Goal: Task Accomplishment & Management: Use online tool/utility

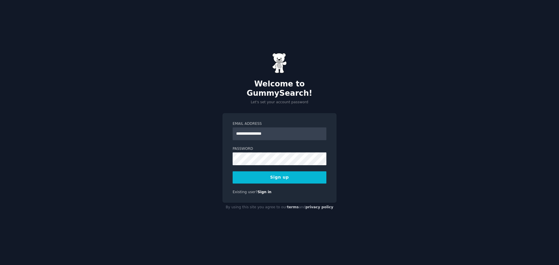
type input "**********"
click at [233, 172] on button "Sign up" at bounding box center [280, 178] width 94 height 12
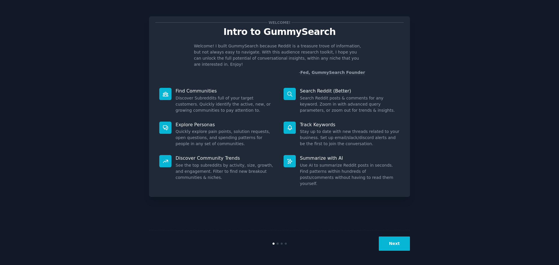
click at [397, 249] on button "Next" at bounding box center [394, 244] width 31 height 14
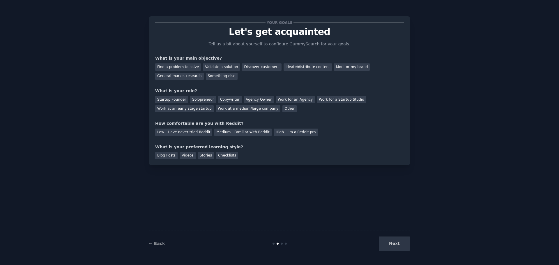
click at [396, 245] on div "Next" at bounding box center [366, 244] width 87 height 14
click at [181, 68] on div "Find a problem to solve" at bounding box center [178, 67] width 46 height 7
click at [212, 67] on div "Validate a solution" at bounding box center [221, 67] width 37 height 7
click at [177, 64] on div "Find a problem to solve" at bounding box center [178, 67] width 46 height 7
click at [171, 101] on div "Startup Founder" at bounding box center [171, 99] width 33 height 7
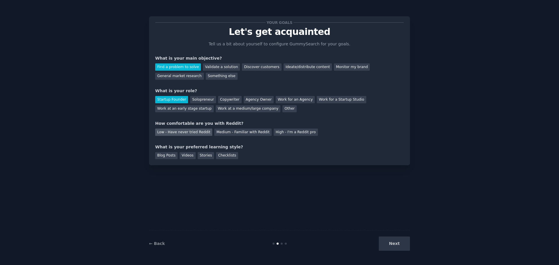
click at [189, 131] on div "Low - Have never tried Reddit" at bounding box center [183, 132] width 57 height 7
drag, startPoint x: 166, startPoint y: 158, endPoint x: 188, endPoint y: 159, distance: 21.9
click at [168, 158] on div "Blog Posts" at bounding box center [166, 155] width 22 height 7
click at [189, 159] on div "Videos" at bounding box center [188, 155] width 16 height 7
click at [389, 240] on button "Next" at bounding box center [394, 244] width 31 height 14
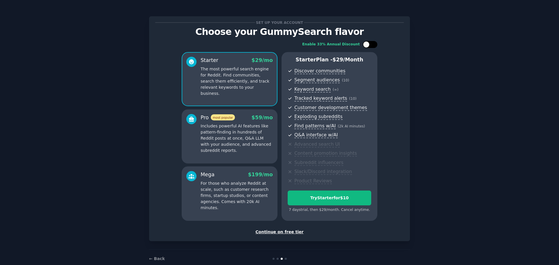
click at [369, 45] on div at bounding box center [370, 44] width 15 height 7
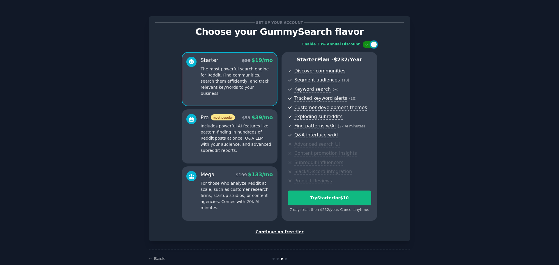
click at [369, 45] on div at bounding box center [370, 44] width 15 height 7
checkbox input "false"
click at [274, 232] on div "Continue on free tier" at bounding box center [279, 232] width 249 height 6
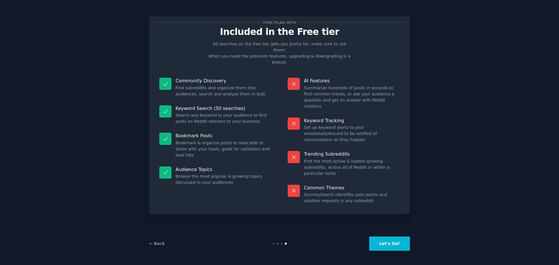
click at [404, 249] on button "Let's Go!" at bounding box center [389, 244] width 41 height 14
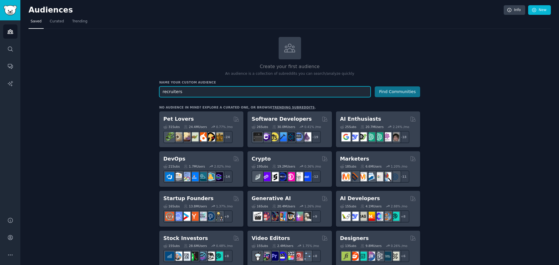
type input "recruiters"
click at [390, 92] on button "Find Communities" at bounding box center [397, 92] width 45 height 11
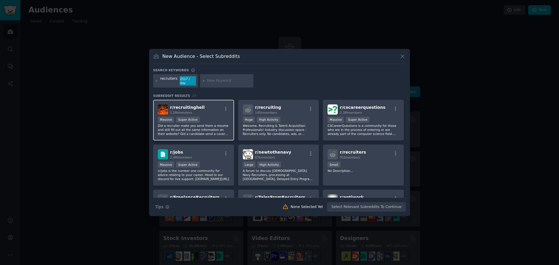
click at [203, 107] on div "r/ recruitinghell 1.2M members" at bounding box center [194, 110] width 72 height 10
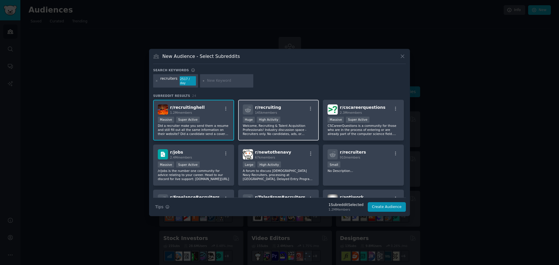
click at [274, 108] on span "r/ recruiting" at bounding box center [268, 107] width 26 height 5
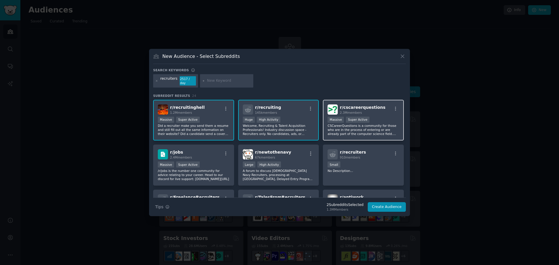
click at [366, 111] on div "2.3M members" at bounding box center [362, 113] width 45 height 4
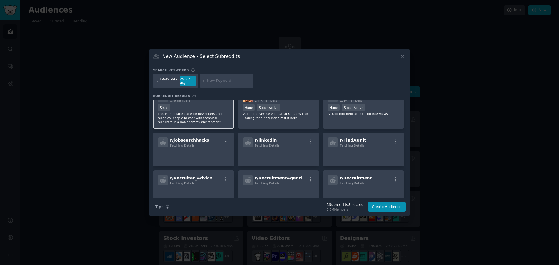
scroll to position [178, 0]
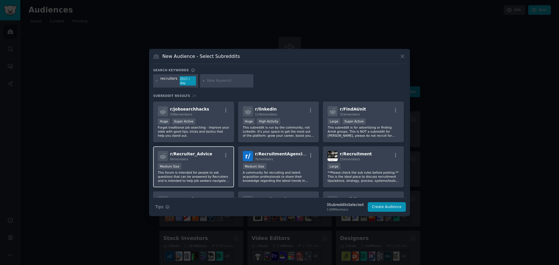
click at [205, 155] on div "r/ Recruiter_Advice 6k members" at bounding box center [194, 156] width 72 height 10
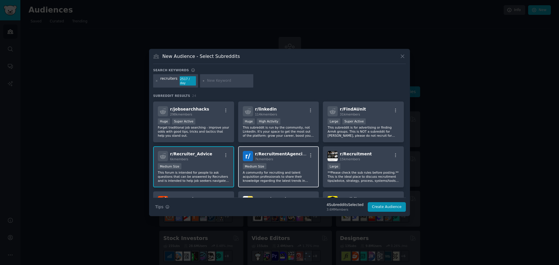
click at [277, 157] on div "7k members" at bounding box center [281, 159] width 52 height 4
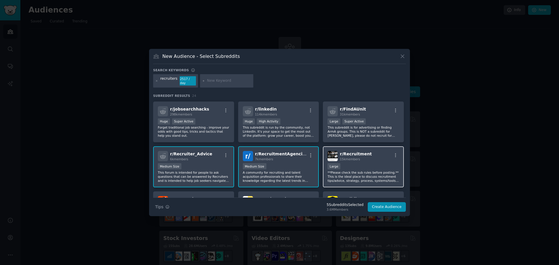
click at [356, 159] on span "15k members" at bounding box center [350, 159] width 20 height 3
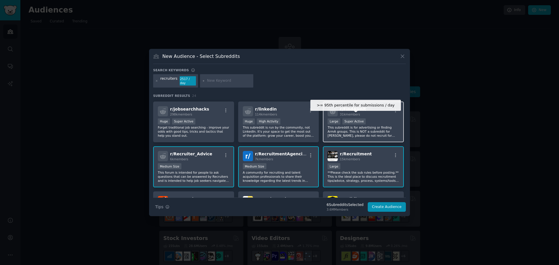
click at [356, 119] on div "Super Active" at bounding box center [355, 122] width 24 height 6
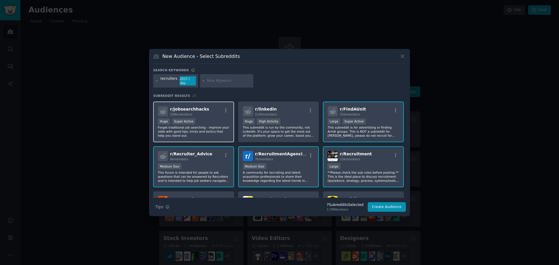
drag, startPoint x: 274, startPoint y: 113, endPoint x: 223, endPoint y: 113, distance: 51.3
click at [274, 113] on span "114k members" at bounding box center [266, 114] width 22 height 3
click at [197, 113] on div "298k members" at bounding box center [189, 114] width 39 height 4
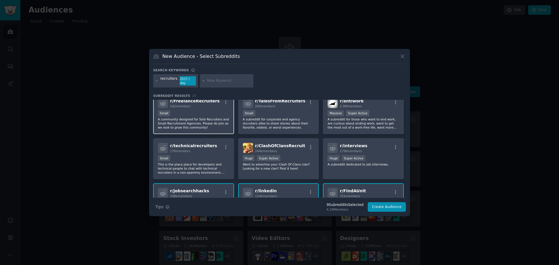
scroll to position [91, 0]
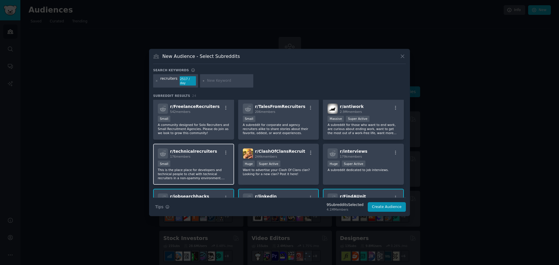
drag, startPoint x: 195, startPoint y: 122, endPoint x: 195, endPoint y: 155, distance: 33.8
click at [195, 124] on p "A community designed for Solo Recruiters and Small Recruitment Agencies. Please…" at bounding box center [194, 129] width 72 height 12
drag, startPoint x: 195, startPoint y: 155, endPoint x: 275, endPoint y: 154, distance: 79.9
click at [202, 155] on div "176 members" at bounding box center [193, 157] width 47 height 4
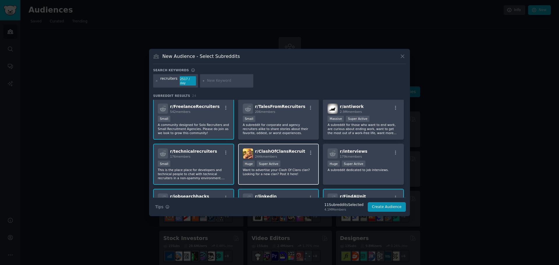
click at [302, 154] on div "r/ ClashOfClansRecruit 244k members" at bounding box center [279, 154] width 72 height 10
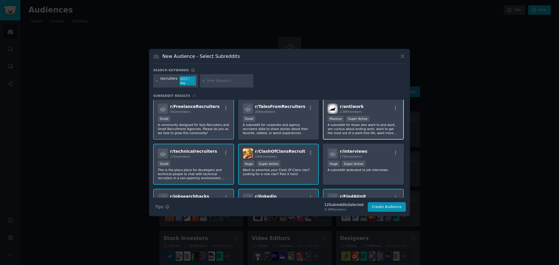
click at [352, 111] on span "2.9M members" at bounding box center [351, 111] width 22 height 3
drag, startPoint x: 283, startPoint y: 107, endPoint x: 285, endPoint y: 150, distance: 42.9
click at [284, 110] on h2 "r/ TalesFromRecruiters 206 members" at bounding box center [280, 109] width 50 height 10
drag, startPoint x: 285, startPoint y: 150, endPoint x: 294, endPoint y: 150, distance: 9.0
click at [287, 150] on span "r/ ClashOfClansRecruit" at bounding box center [280, 151] width 50 height 5
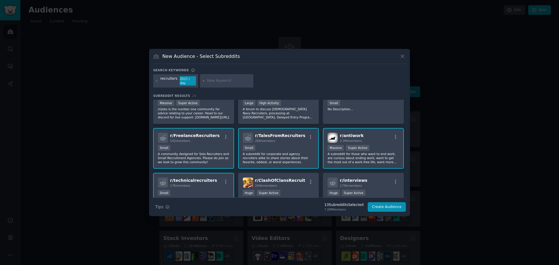
drag, startPoint x: 367, startPoint y: 181, endPoint x: 367, endPoint y: 143, distance: 37.9
click at [367, 181] on div "r/ interviews 179k members" at bounding box center [364, 183] width 72 height 10
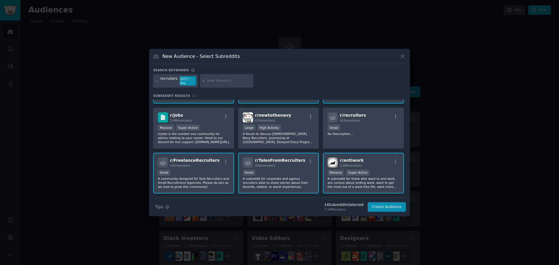
scroll to position [3, 0]
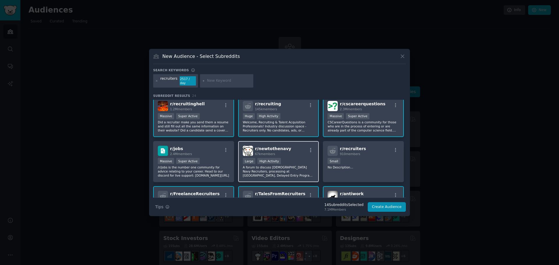
drag, startPoint x: 374, startPoint y: 153, endPoint x: 291, endPoint y: 149, distance: 83.1
click at [373, 153] on div "r/ recruiters 910 members" at bounding box center [364, 151] width 72 height 10
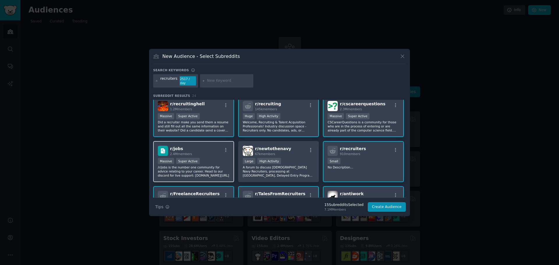
click at [200, 153] on div "r/ jobs 2.4M members" at bounding box center [194, 151] width 72 height 10
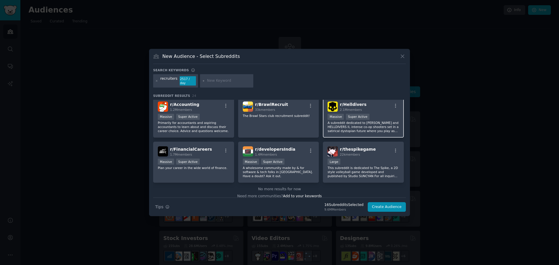
scroll to position [279, 0]
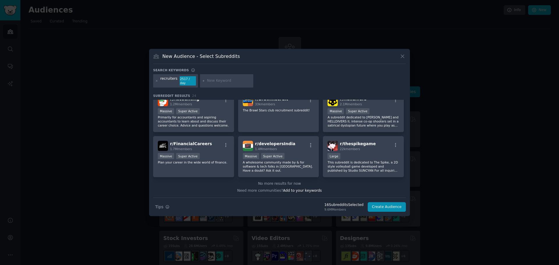
click at [220, 80] on input "text" at bounding box center [229, 80] width 44 height 5
type input "recruamento"
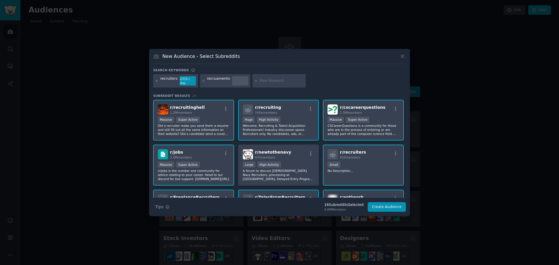
click at [156, 80] on icon at bounding box center [156, 81] width 3 height 3
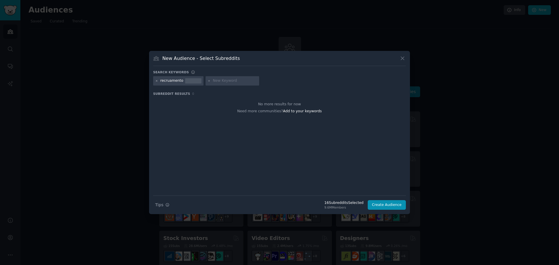
click at [156, 81] on icon at bounding box center [156, 81] width 3 height 3
click at [182, 82] on input "text" at bounding box center [183, 80] width 44 height 5
type input "rh"
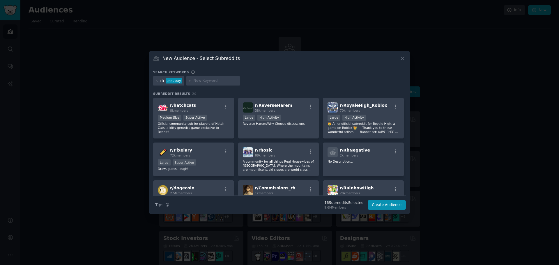
drag, startPoint x: 156, startPoint y: 81, endPoint x: 164, endPoint y: 85, distance: 9.6
click at [156, 81] on icon at bounding box center [156, 81] width 3 height 3
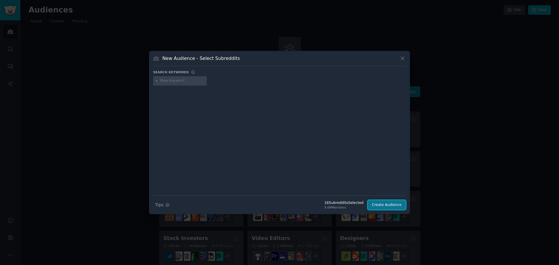
click at [387, 203] on button "Create Audience" at bounding box center [387, 205] width 38 height 10
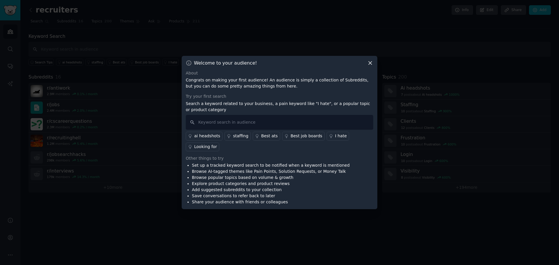
drag, startPoint x: 370, startPoint y: 68, endPoint x: 381, endPoint y: 2, distance: 66.7
click at [371, 66] on icon at bounding box center [370, 63] width 6 height 6
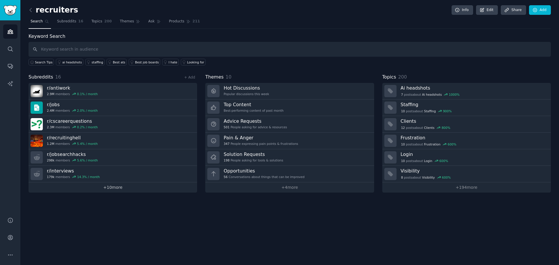
click at [112, 189] on link "+ 10 more" at bounding box center [113, 188] width 169 height 10
